Goal: Information Seeking & Learning: Learn about a topic

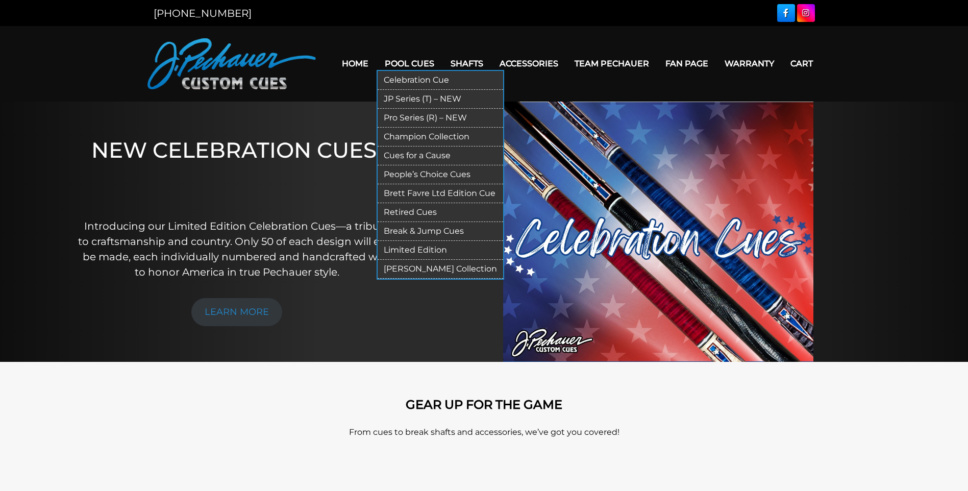
click at [437, 100] on link "JP Series (T) – NEW" at bounding box center [441, 99] width 126 height 19
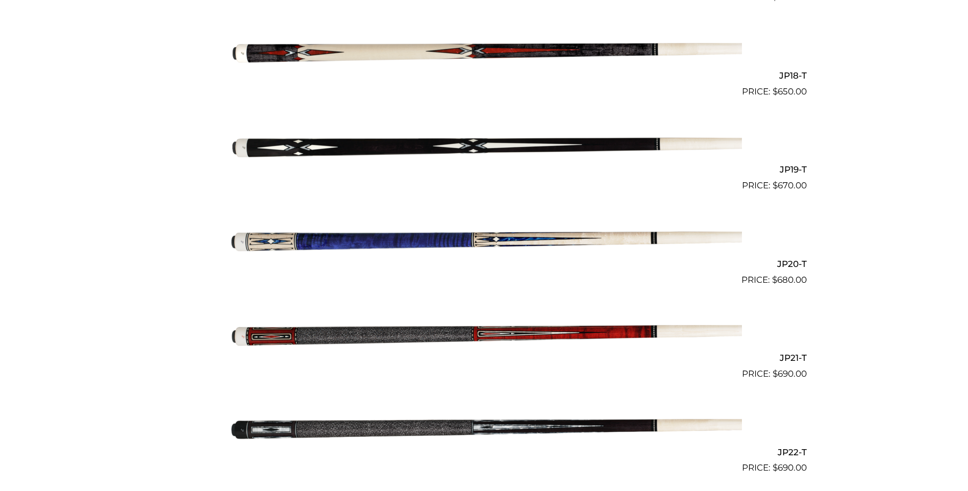
scroll to position [1924, 0]
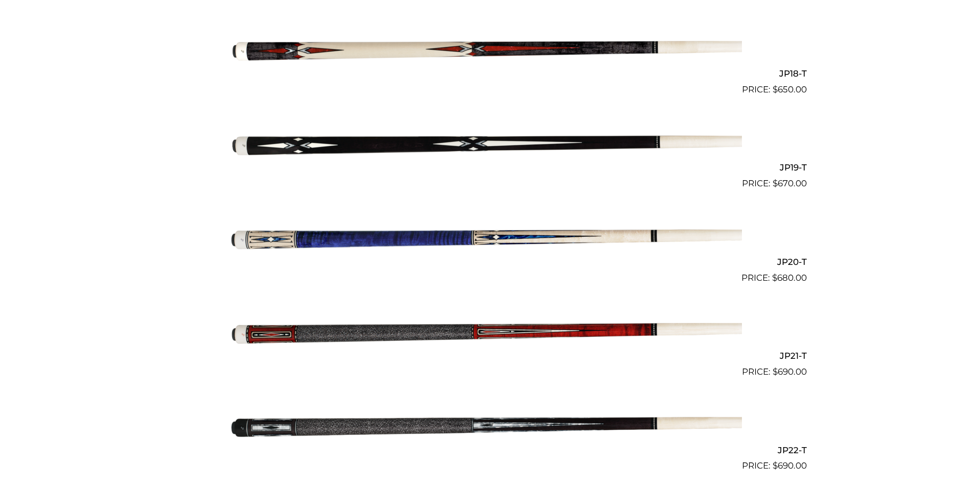
click at [618, 331] on img at bounding box center [485, 332] width 516 height 86
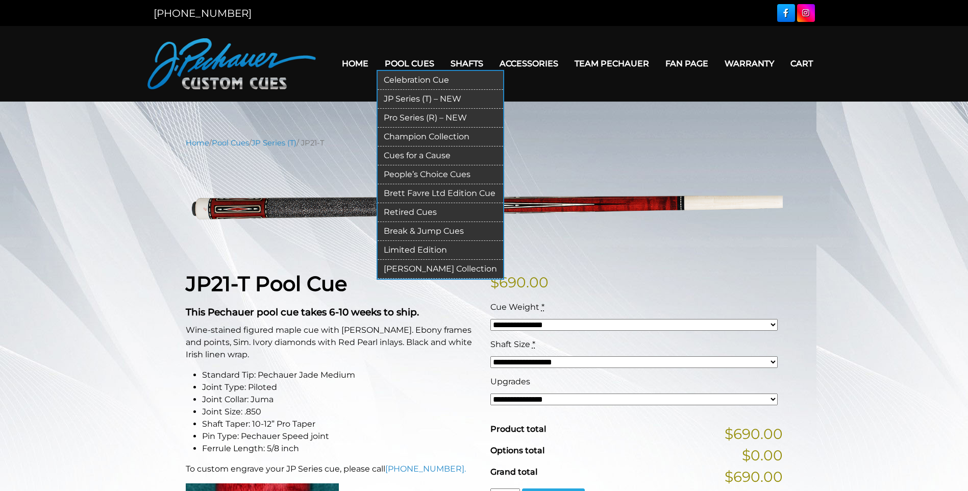
click at [419, 212] on link "Retired Cues" at bounding box center [441, 212] width 126 height 19
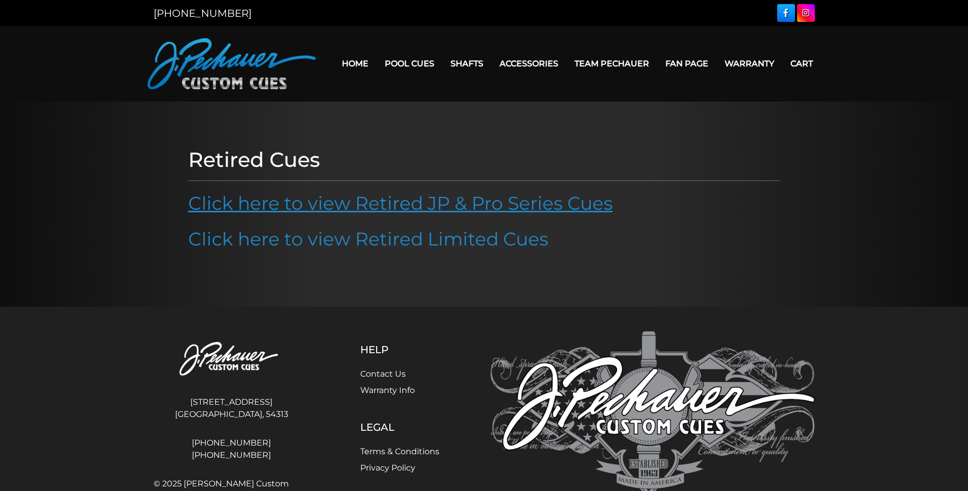
click at [492, 202] on link "Click here to view Retired JP & Pro Series Cues" at bounding box center [400, 203] width 425 height 22
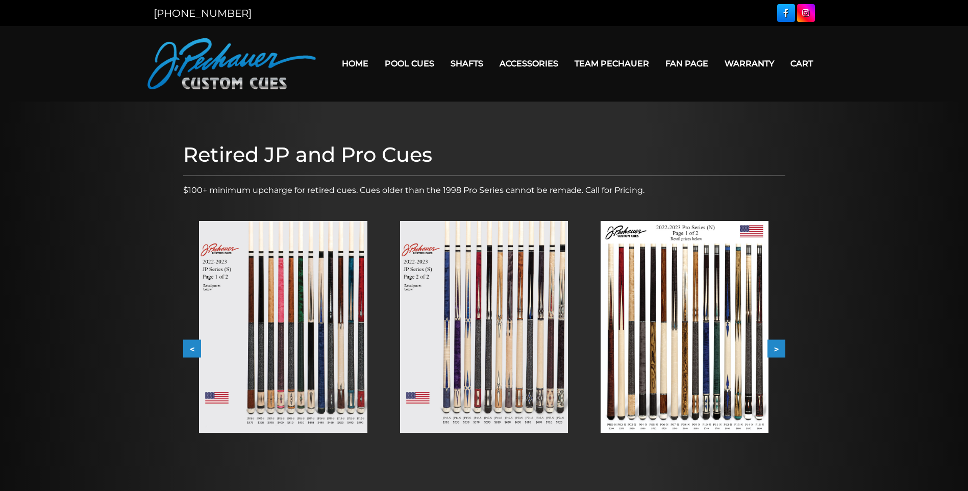
click at [778, 347] on button ">" at bounding box center [777, 349] width 18 height 18
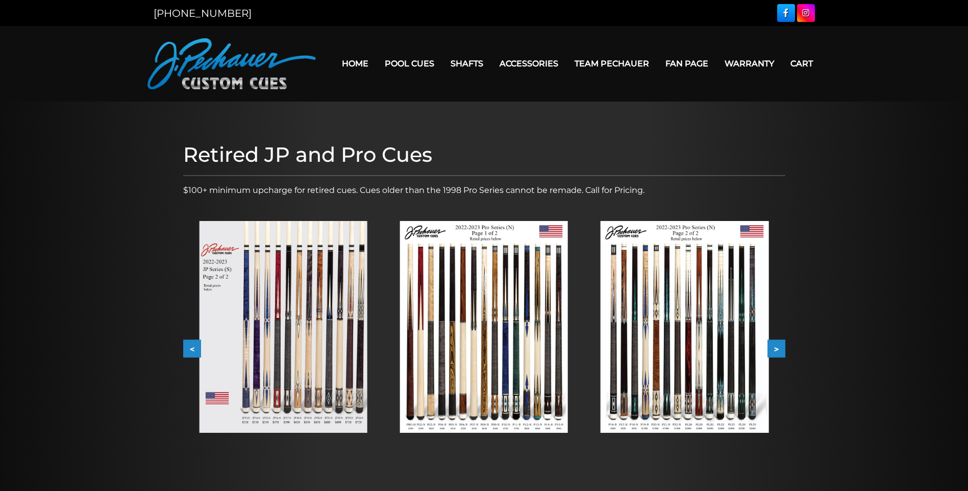
click at [778, 347] on button ">" at bounding box center [777, 349] width 18 height 18
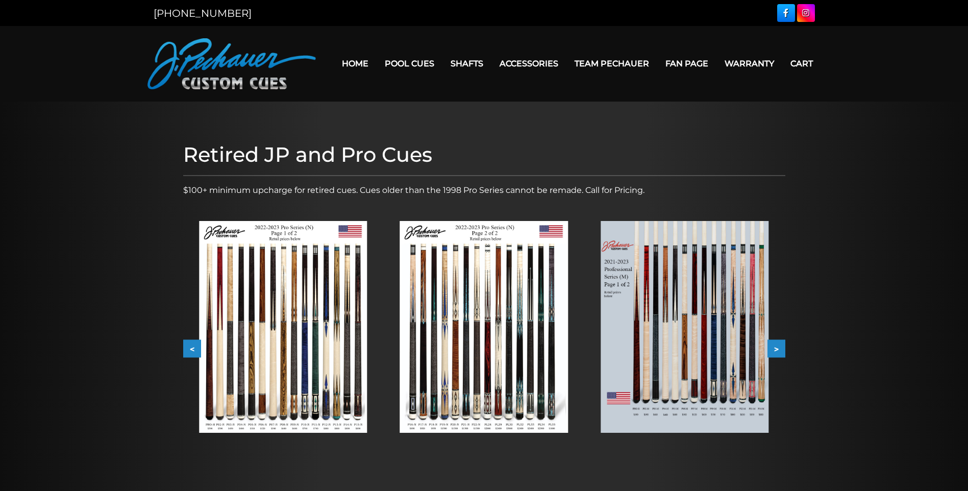
click at [778, 347] on button ">" at bounding box center [777, 349] width 18 height 18
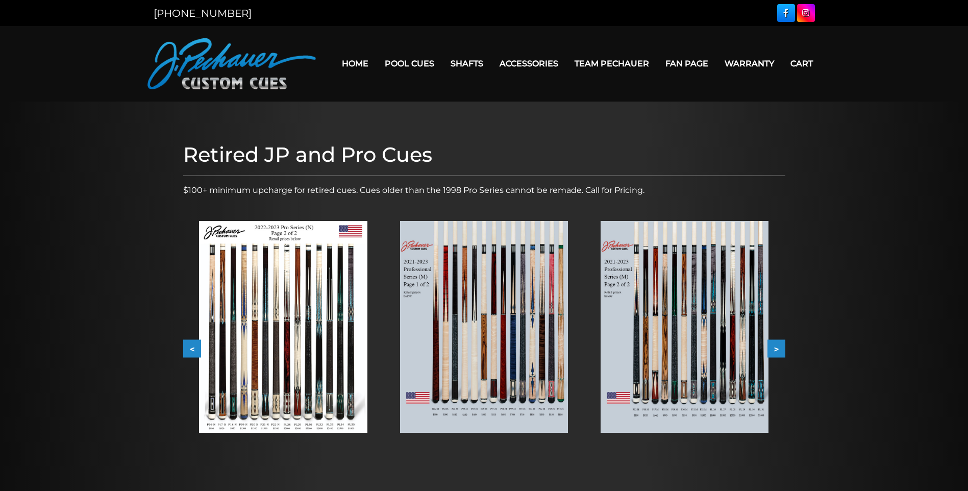
click at [778, 347] on button ">" at bounding box center [777, 349] width 18 height 18
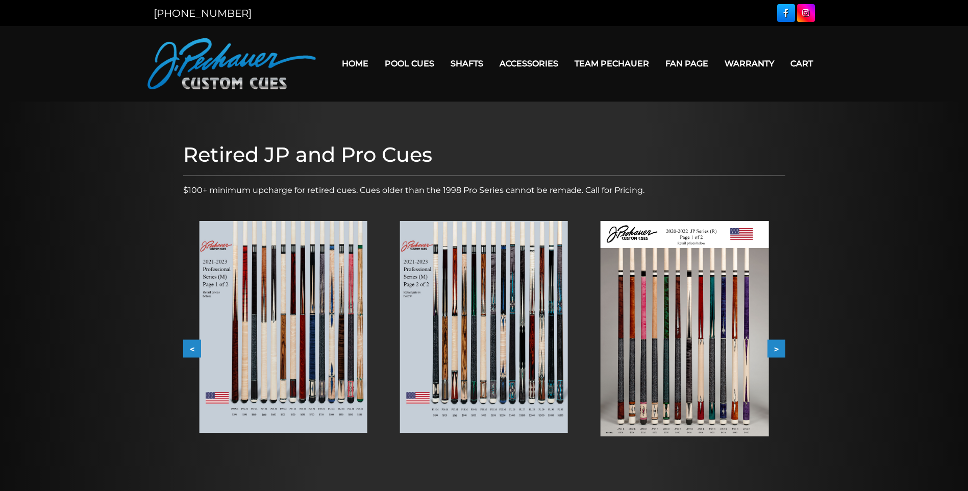
click at [778, 346] on button ">" at bounding box center [777, 349] width 18 height 18
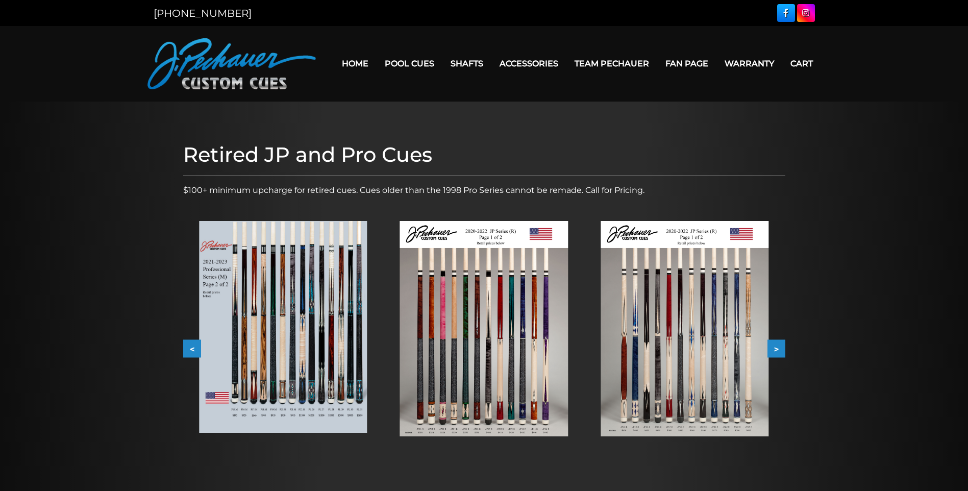
click at [778, 346] on button ">" at bounding box center [777, 349] width 18 height 18
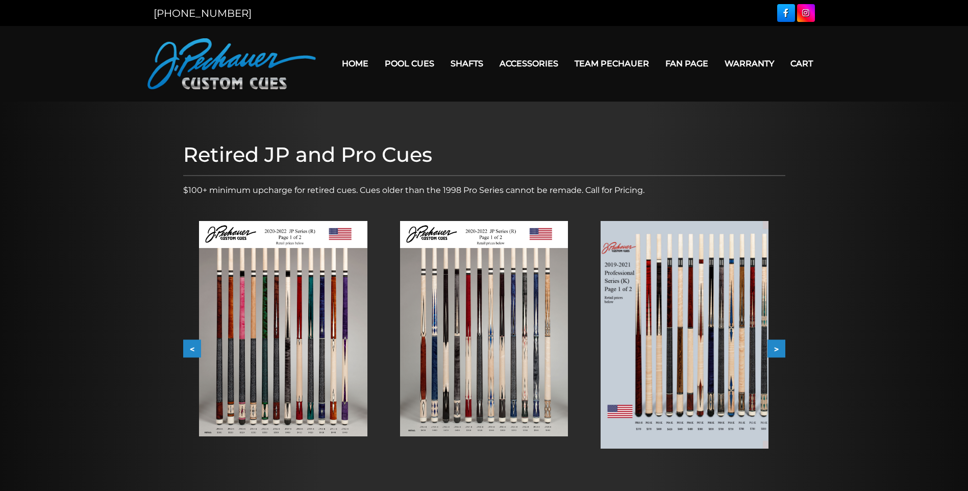
click at [778, 346] on button ">" at bounding box center [777, 349] width 18 height 18
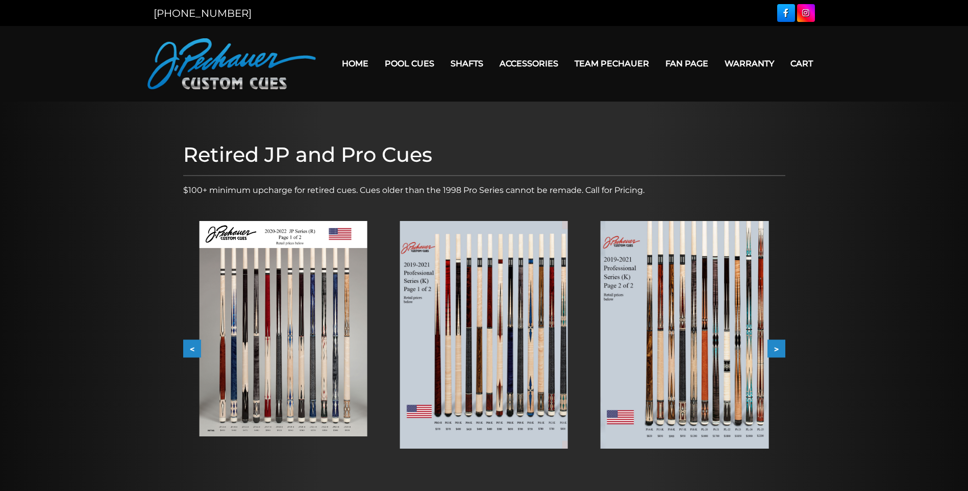
click at [778, 346] on button ">" at bounding box center [777, 349] width 18 height 18
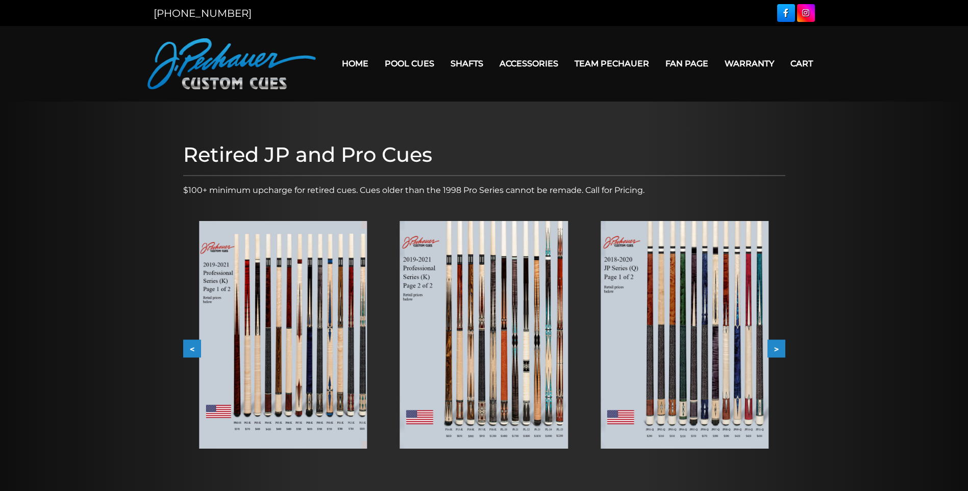
click at [778, 346] on button ">" at bounding box center [777, 349] width 18 height 18
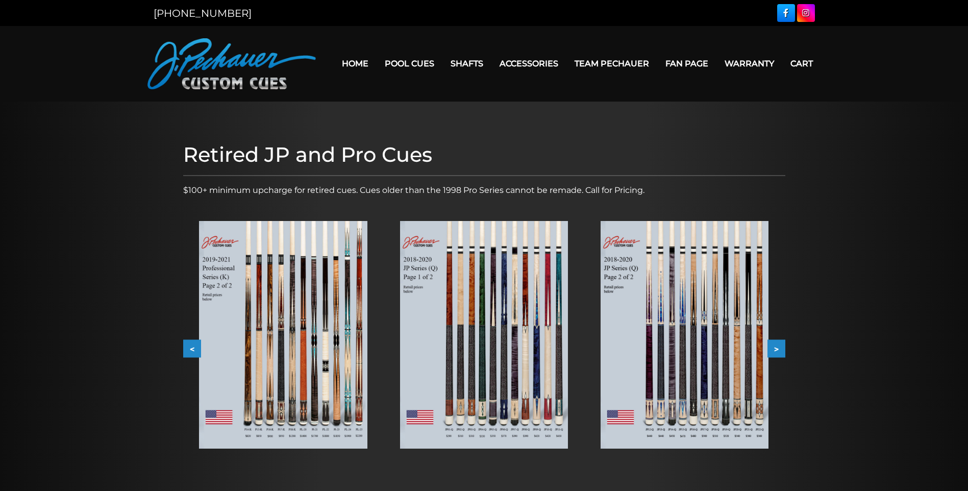
click at [778, 346] on button ">" at bounding box center [777, 349] width 18 height 18
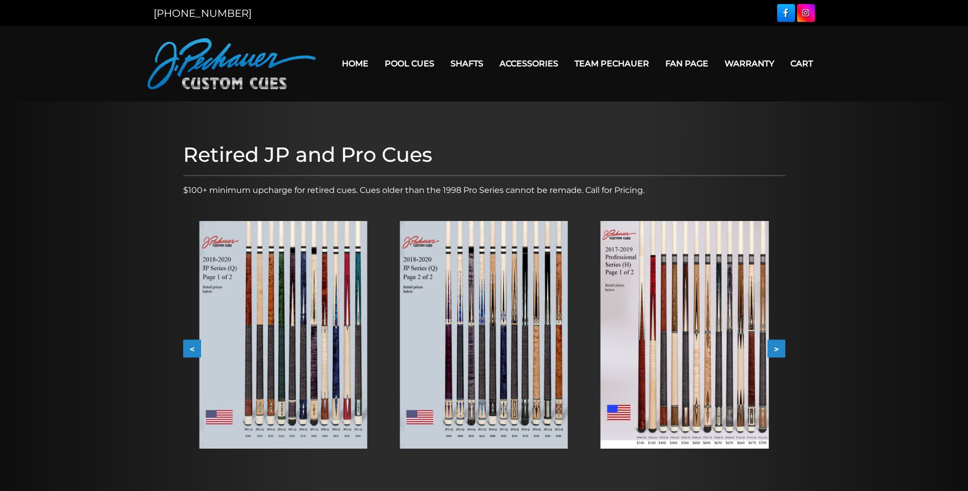
click at [778, 346] on button ">" at bounding box center [777, 349] width 18 height 18
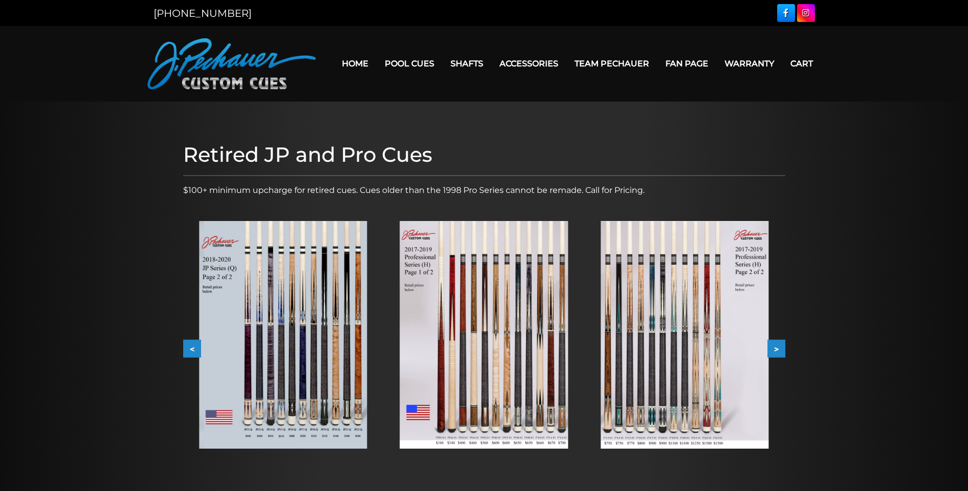
click at [709, 363] on img at bounding box center [685, 335] width 168 height 228
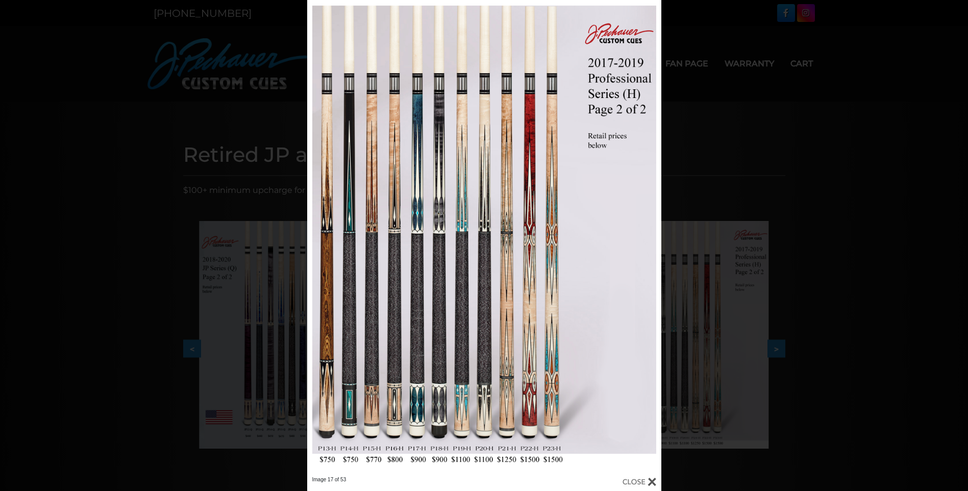
click at [652, 482] on div at bounding box center [640, 481] width 34 height 11
